Goal: Information Seeking & Learning: Learn about a topic

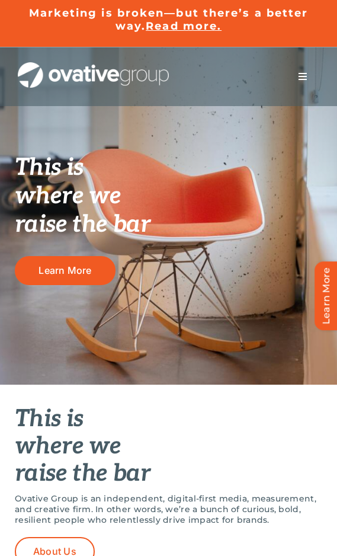
click at [303, 76] on span "Menu" at bounding box center [302, 76] width 9 height 9
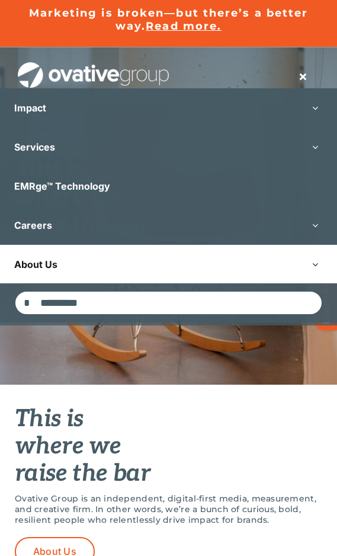
click at [127, 269] on link "About Us" at bounding box center [168, 264] width 337 height 39
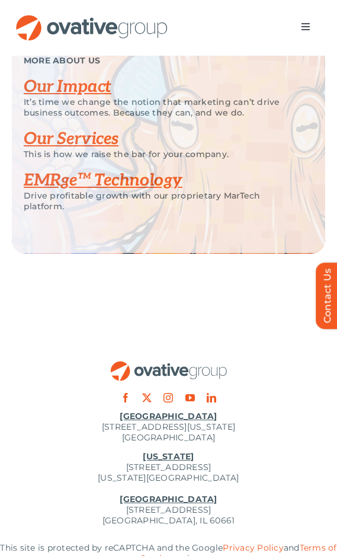
scroll to position [2320, 0]
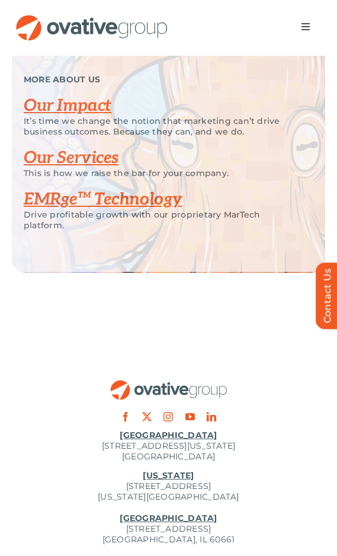
click at [94, 151] on link "Our Services" at bounding box center [71, 158] width 95 height 20
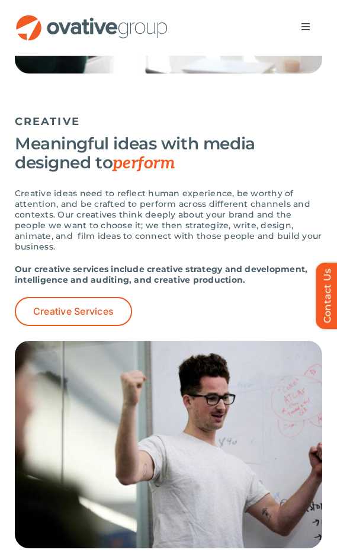
scroll to position [1658, 0]
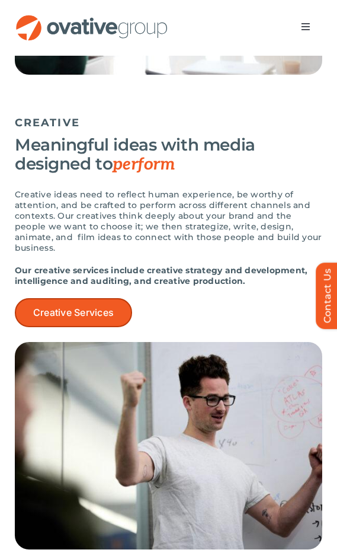
click at [101, 311] on link "Creative Services" at bounding box center [73, 312] width 117 height 29
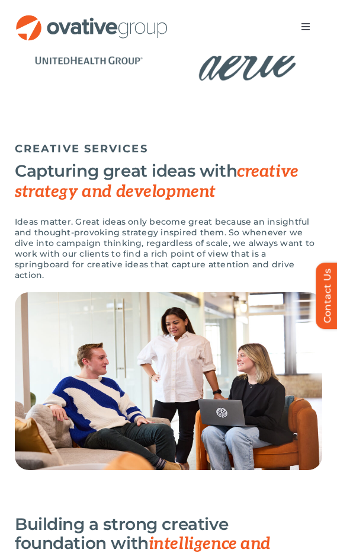
scroll to position [383, 0]
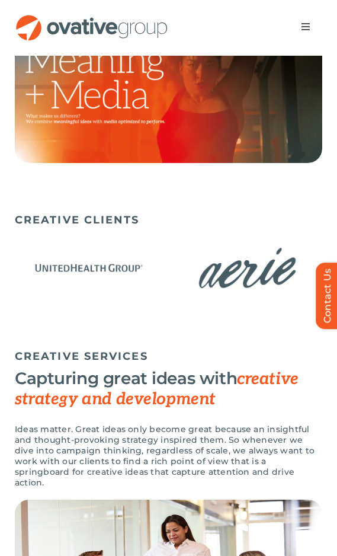
click at [119, 263] on img "1 / 15" at bounding box center [90, 267] width 150 height 61
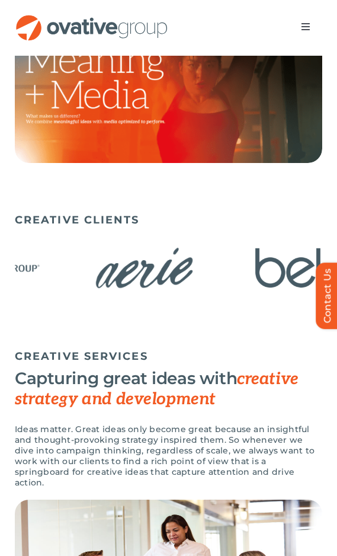
click at [75, 272] on img "2 / 15" at bounding box center [144, 267] width 150 height 61
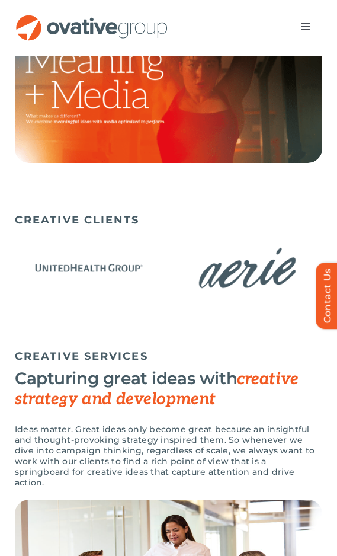
click at [23, 300] on div "CREATIVE CLIENTS" at bounding box center [169, 269] width 308 height 122
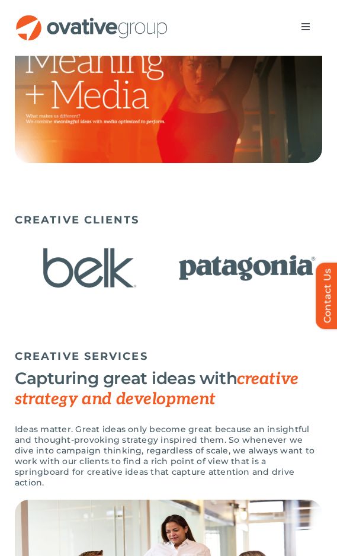
click at [0, 259] on div "CREATIVE CLIENTS" at bounding box center [168, 269] width 337 height 122
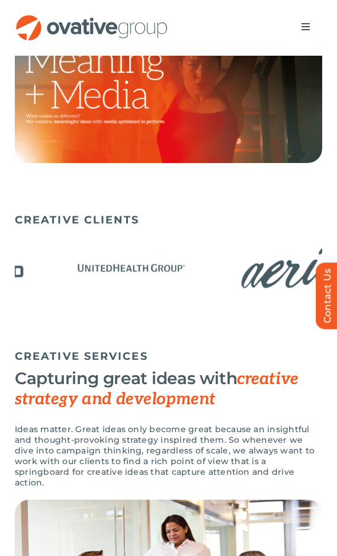
click at [0, 289] on div "CREATIVE CLIENTS" at bounding box center [168, 269] width 337 height 122
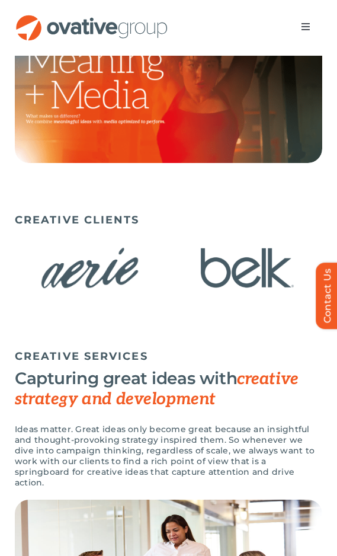
click at [173, 277] on img "8 / 15" at bounding box center [248, 268] width 150 height 62
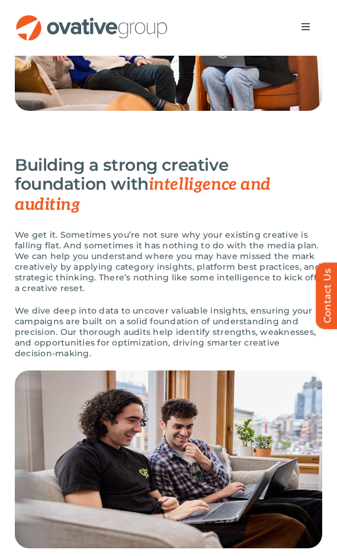
scroll to position [951, 0]
